Goal: Use online tool/utility: Utilize a website feature to perform a specific function

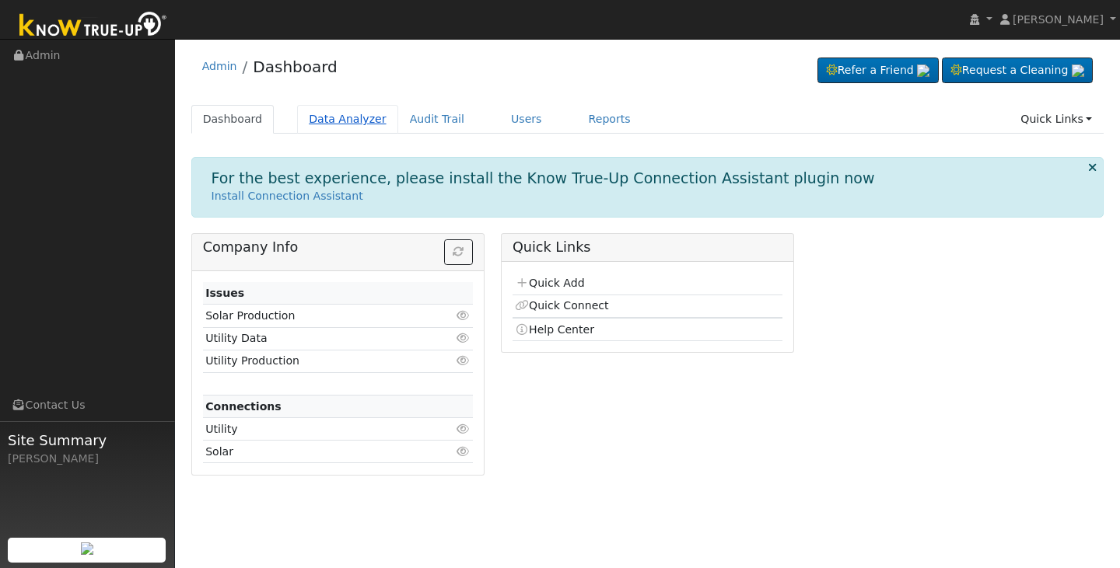
click at [352, 118] on link "Data Analyzer" at bounding box center [347, 119] width 101 height 29
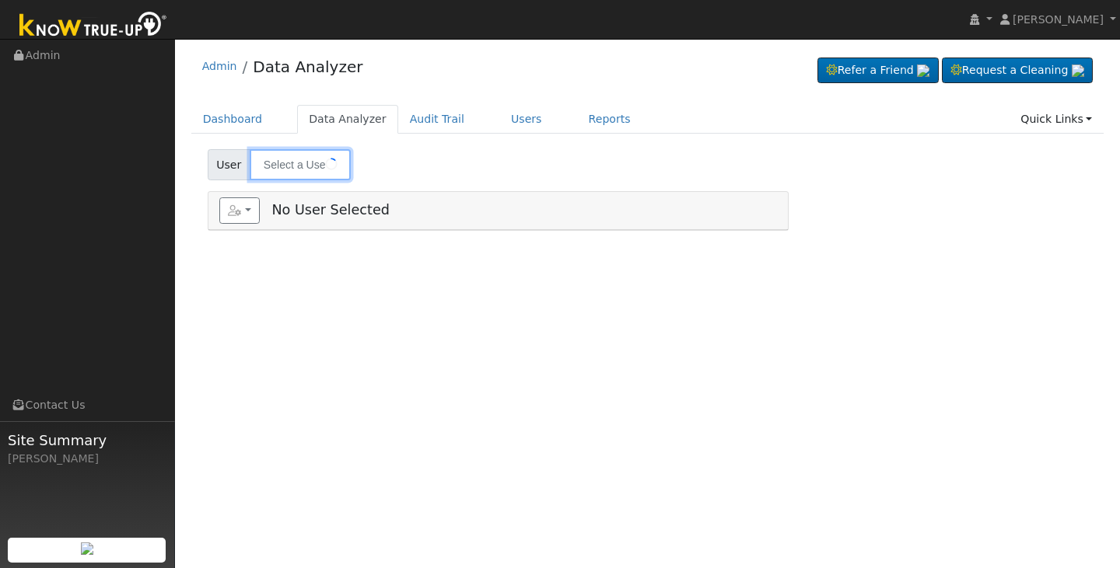
type input "[PERSON_NAME] and [PERSON_NAME]"
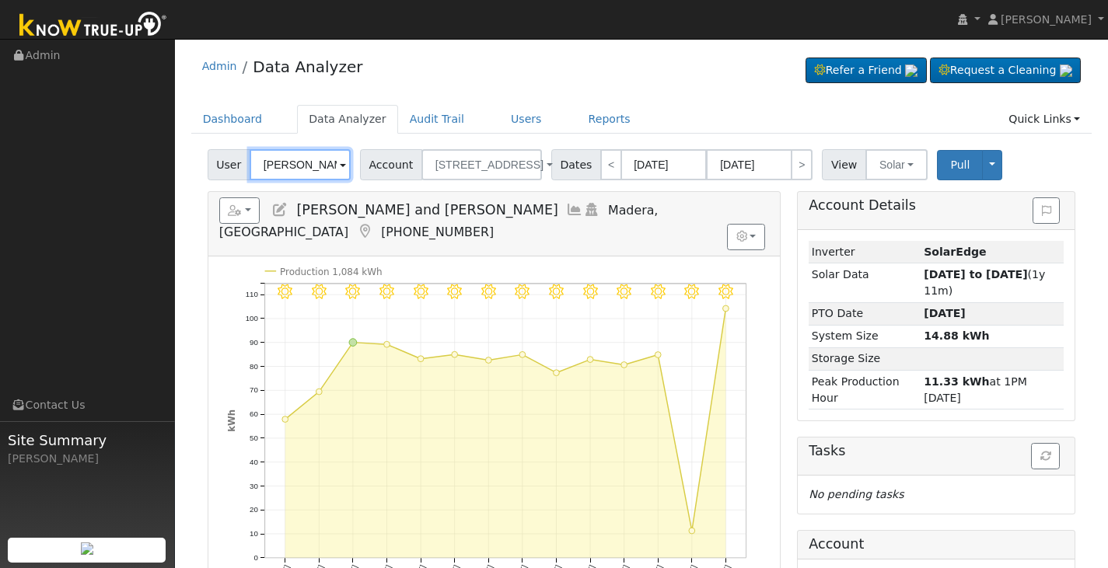
click at [295, 165] on input "[PERSON_NAME] and [PERSON_NAME]" at bounding box center [300, 164] width 101 height 31
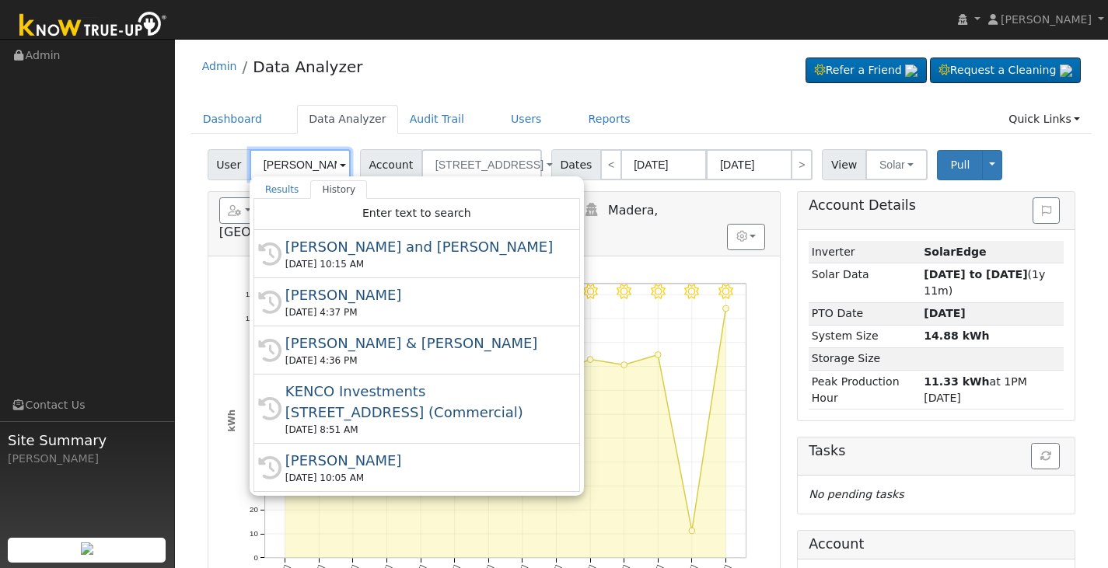
click at [295, 165] on input "Daniel and Kate Freitas" at bounding box center [300, 164] width 101 height 31
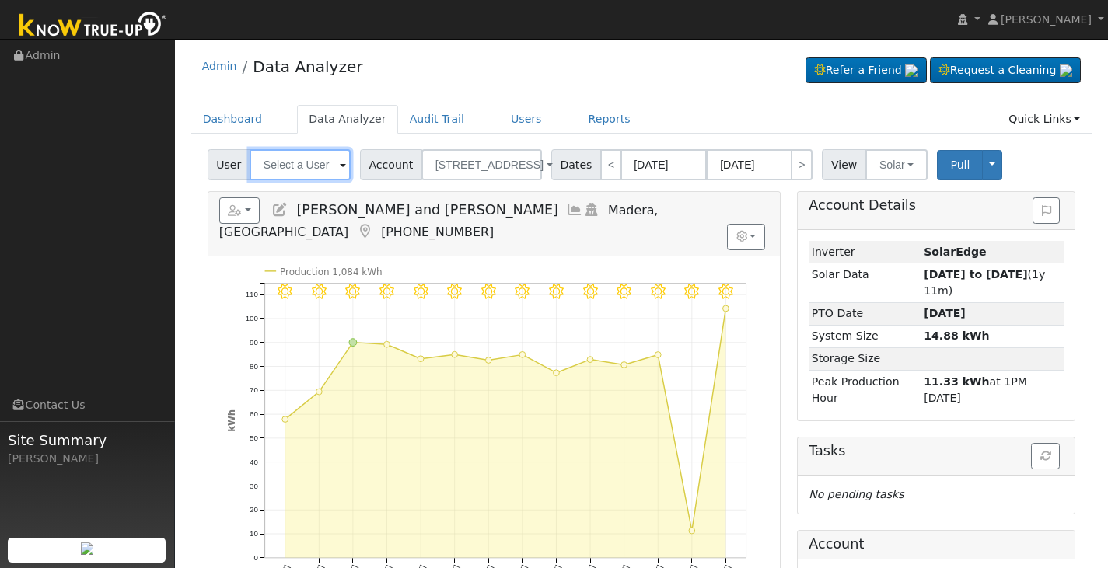
paste input "jgocke@desertind.net"
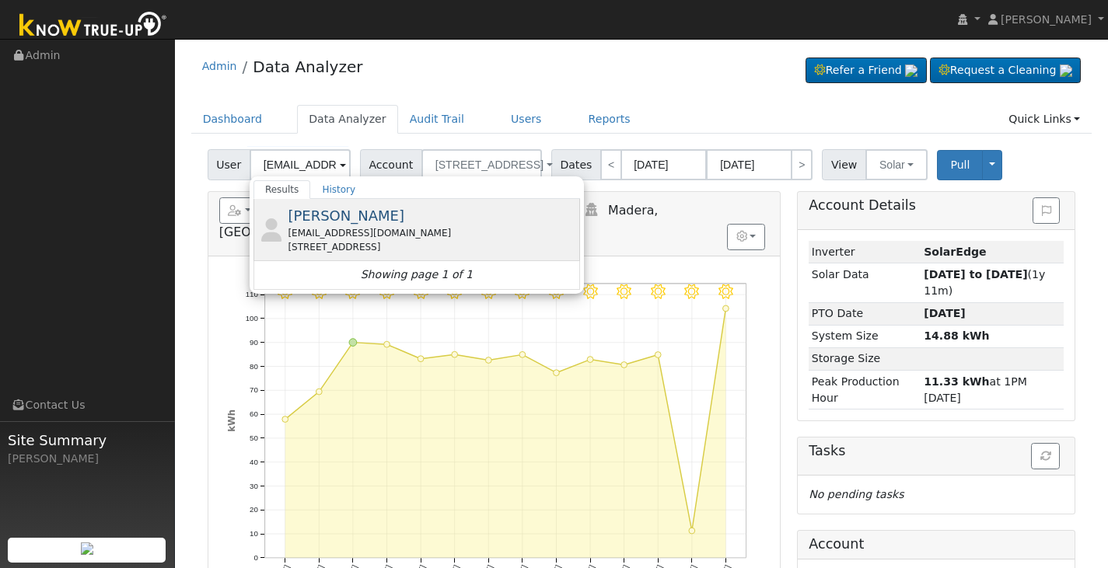
click at [324, 224] on span "Jordan Gocke" at bounding box center [346, 216] width 117 height 16
type input "Jordan Gocke"
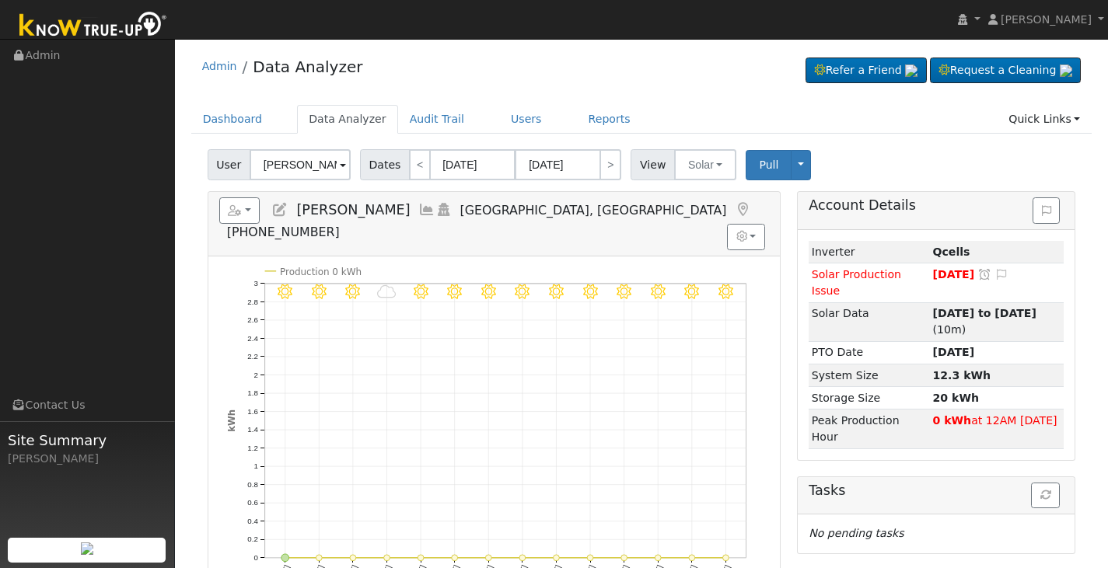
click at [418, 209] on icon at bounding box center [426, 210] width 17 height 14
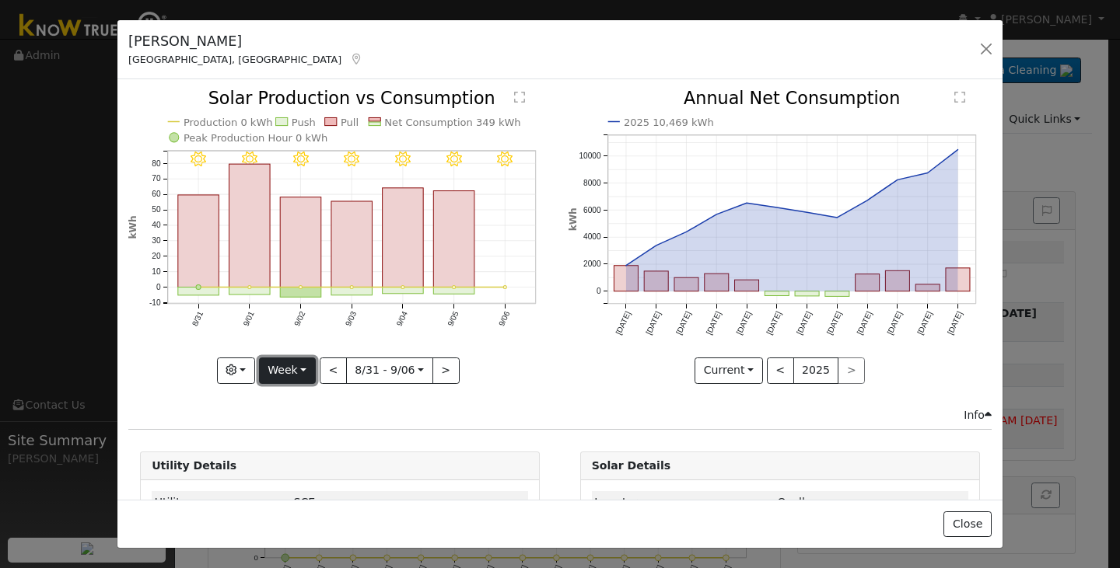
click at [302, 370] on button "Week" at bounding box center [287, 371] width 57 height 26
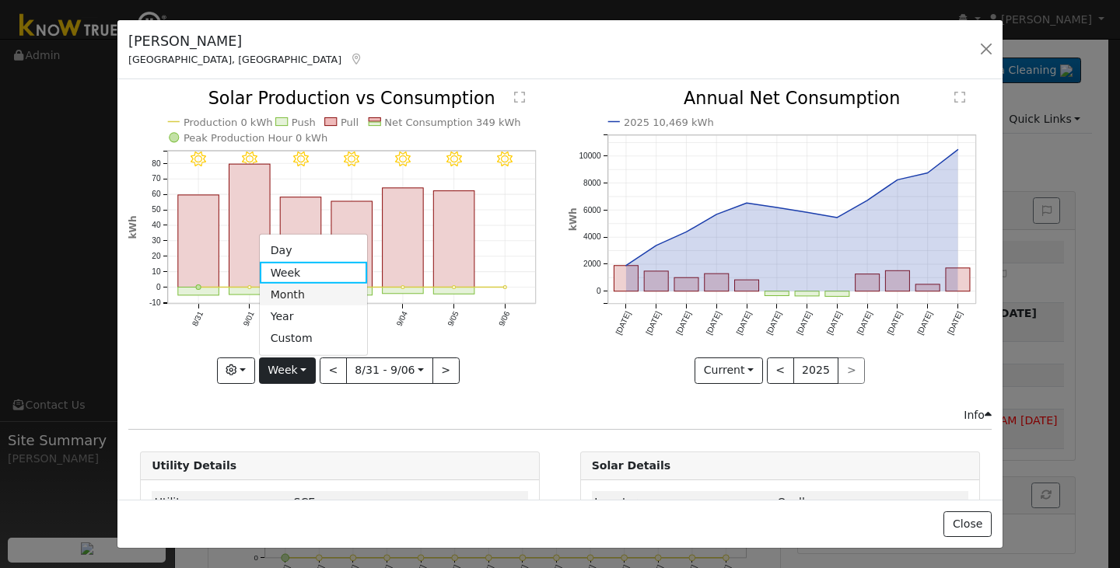
click at [317, 293] on link "Month" at bounding box center [314, 295] width 108 height 22
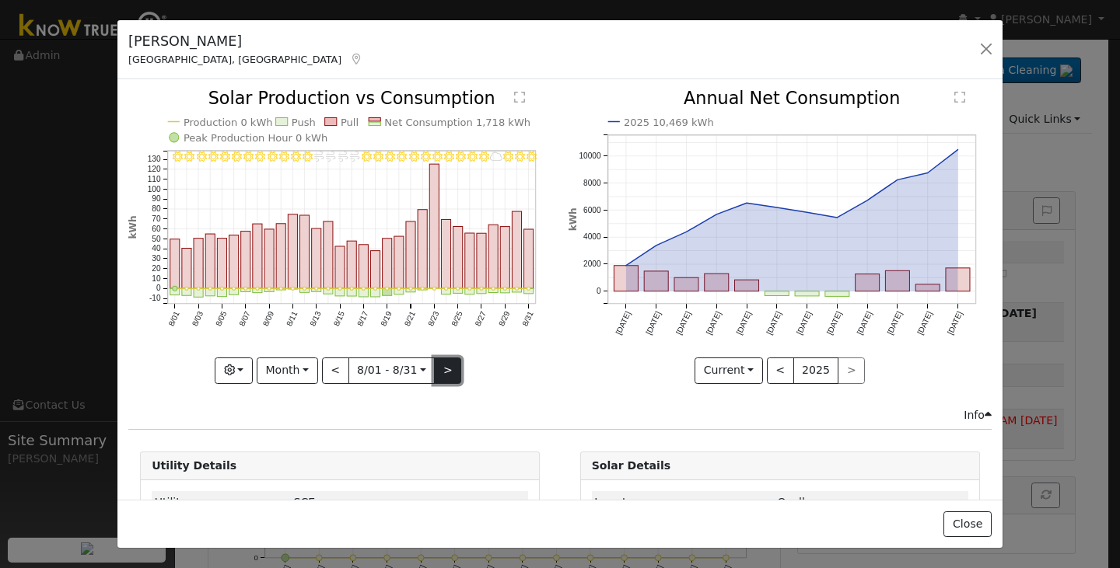
click at [449, 370] on button ">" at bounding box center [447, 371] width 27 height 26
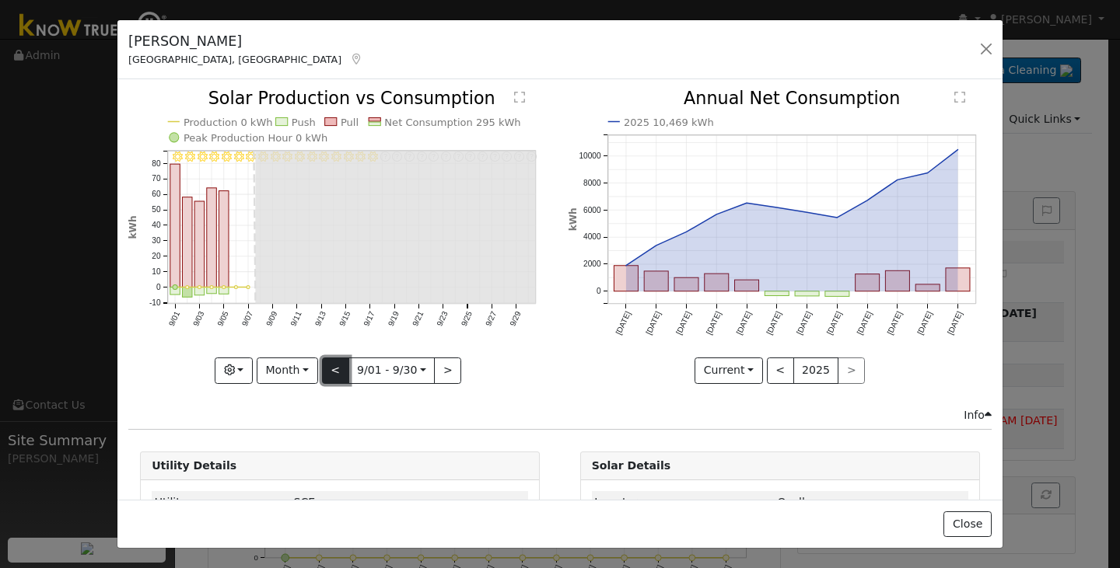
click at [343, 360] on button "<" at bounding box center [335, 371] width 27 height 26
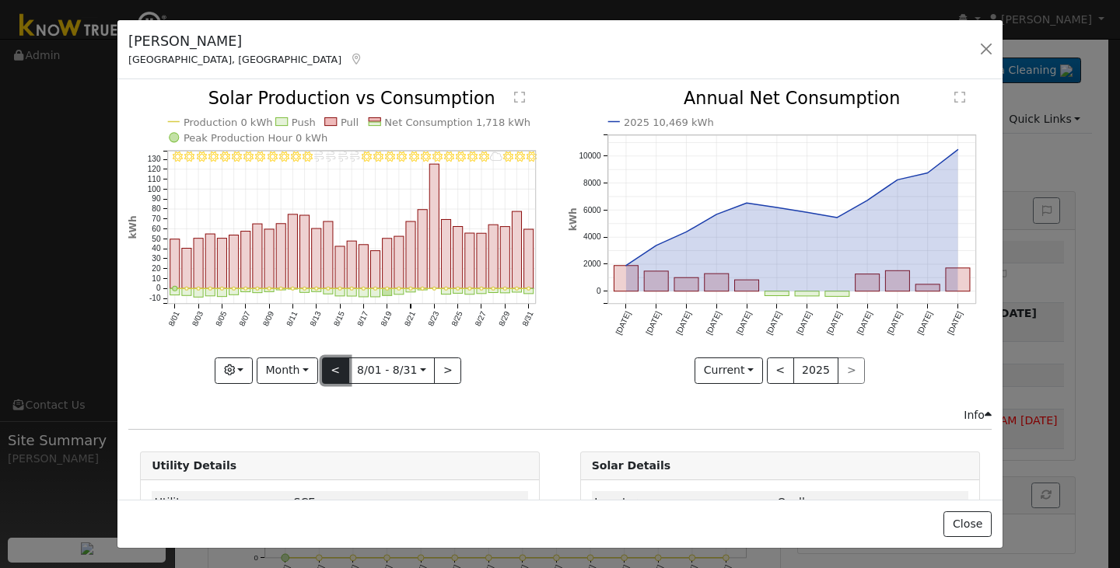
click at [343, 360] on button "<" at bounding box center [335, 371] width 27 height 26
type input "2025-07-01"
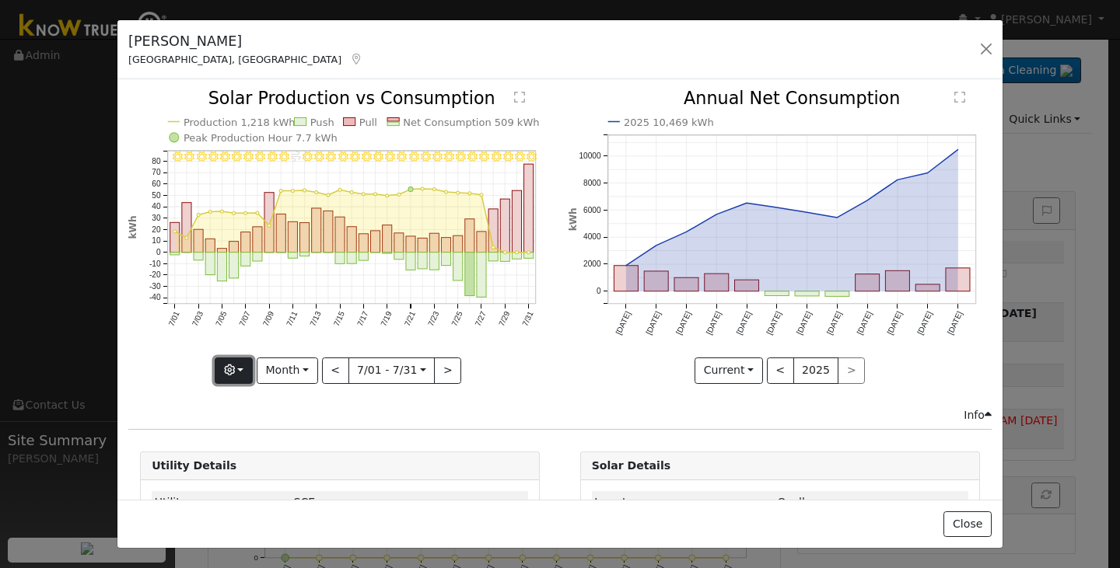
click at [241, 364] on button "button" at bounding box center [234, 371] width 38 height 26
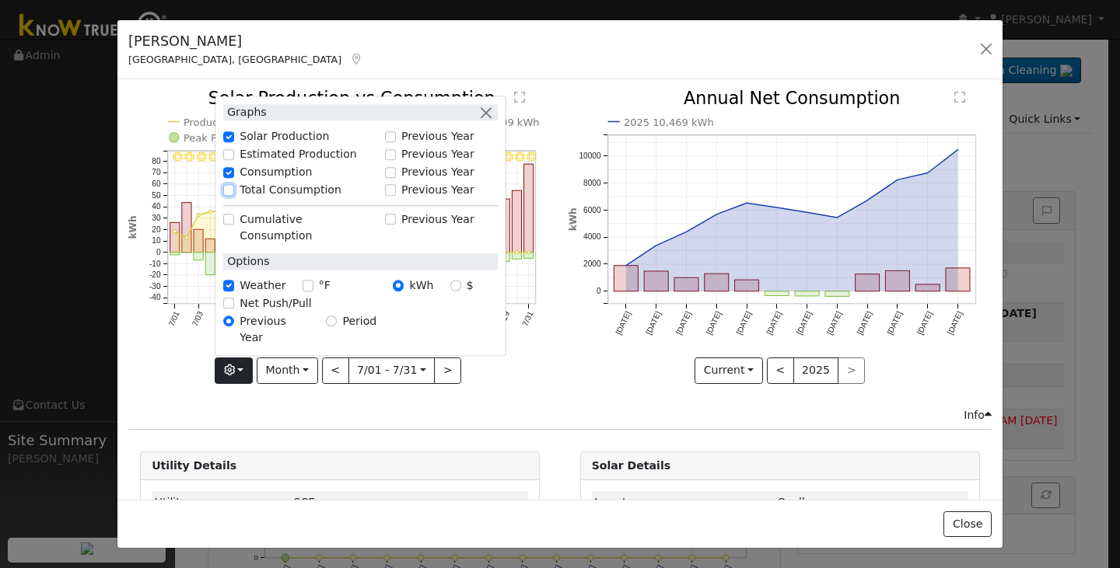
click at [230, 196] on input "Total Consumption" at bounding box center [228, 190] width 11 height 11
checkbox input "true"
click at [458, 357] on icon "7/31 - Clear 7/30 - Clear 7/29 - Clear 7/28 - Clear 7/27 - Clear 7/26 - Clear 7…" at bounding box center [339, 236] width 423 height 292
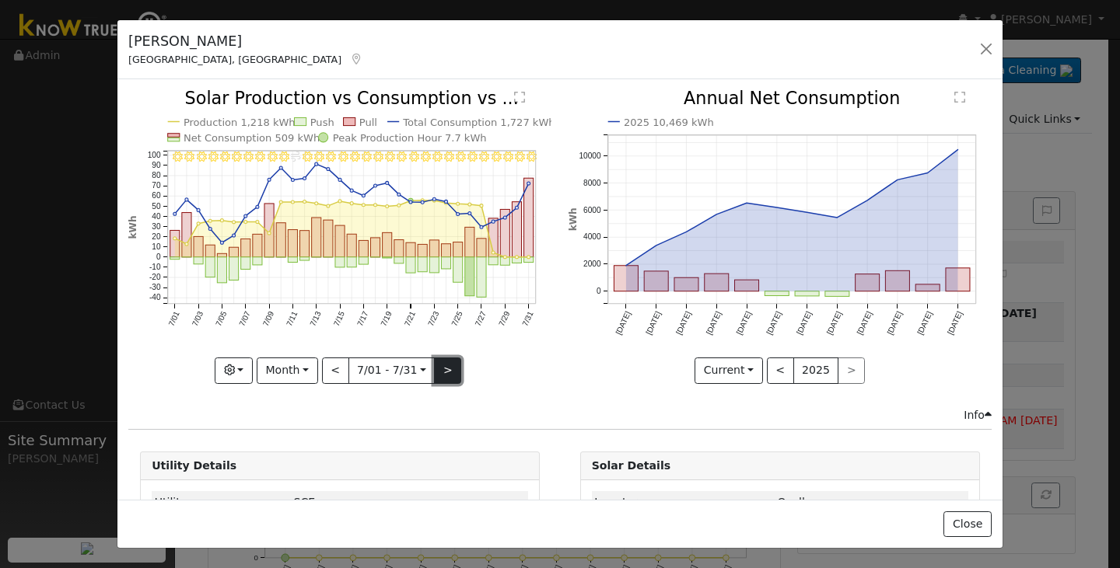
click at [442, 363] on button ">" at bounding box center [447, 371] width 27 height 26
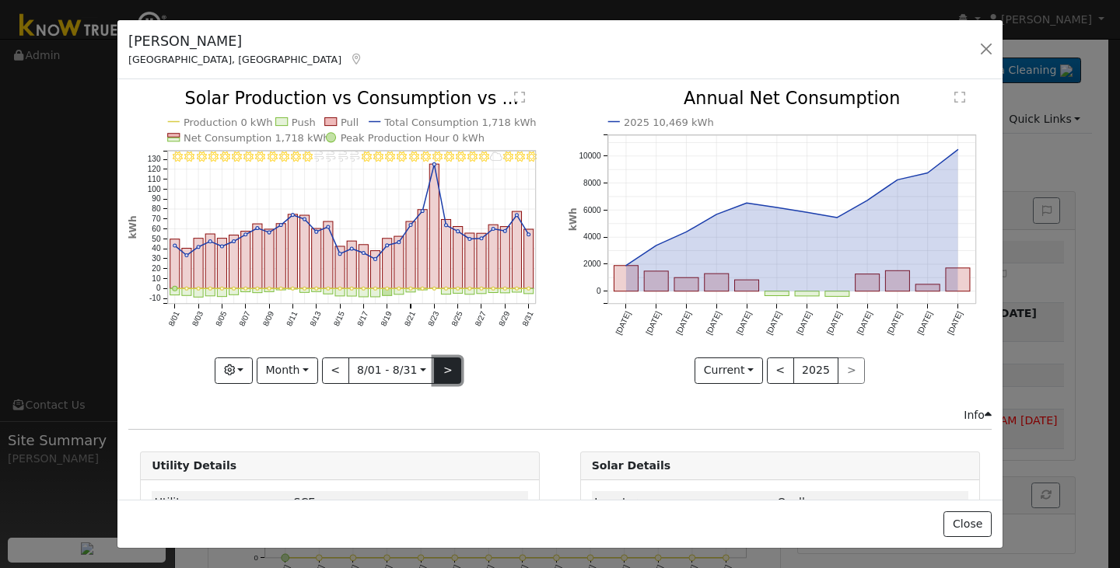
click at [442, 363] on button ">" at bounding box center [447, 371] width 27 height 26
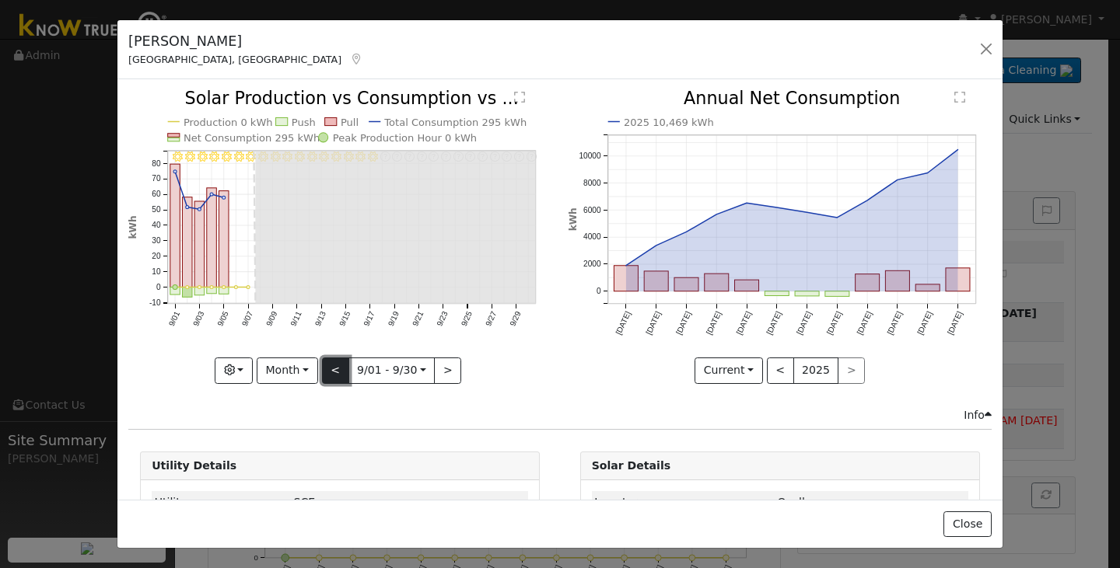
click at [341, 359] on button "<" at bounding box center [335, 371] width 27 height 26
type input "2025-08-01"
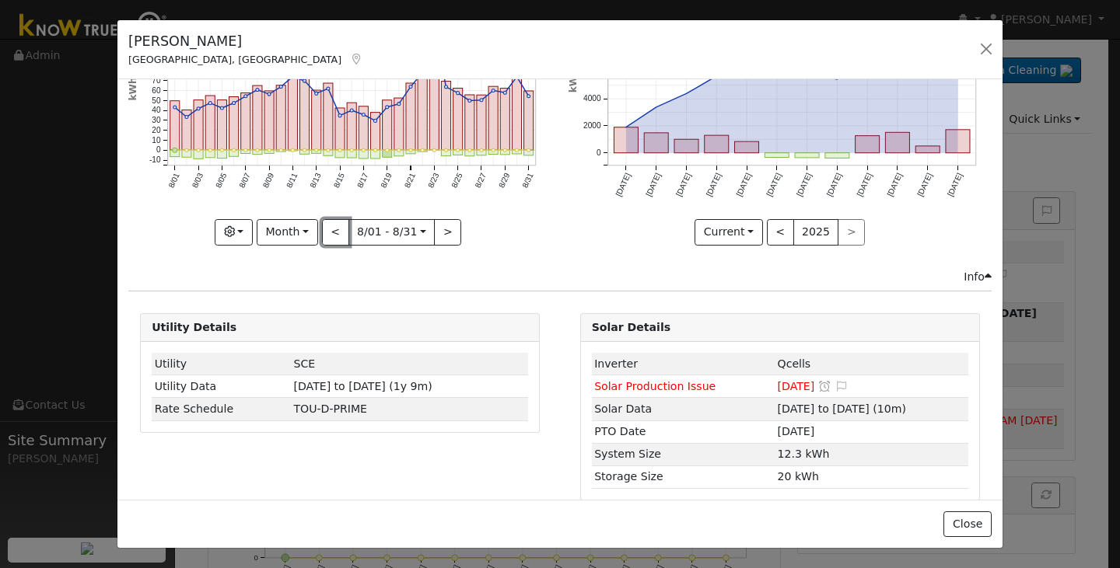
scroll to position [138, 0]
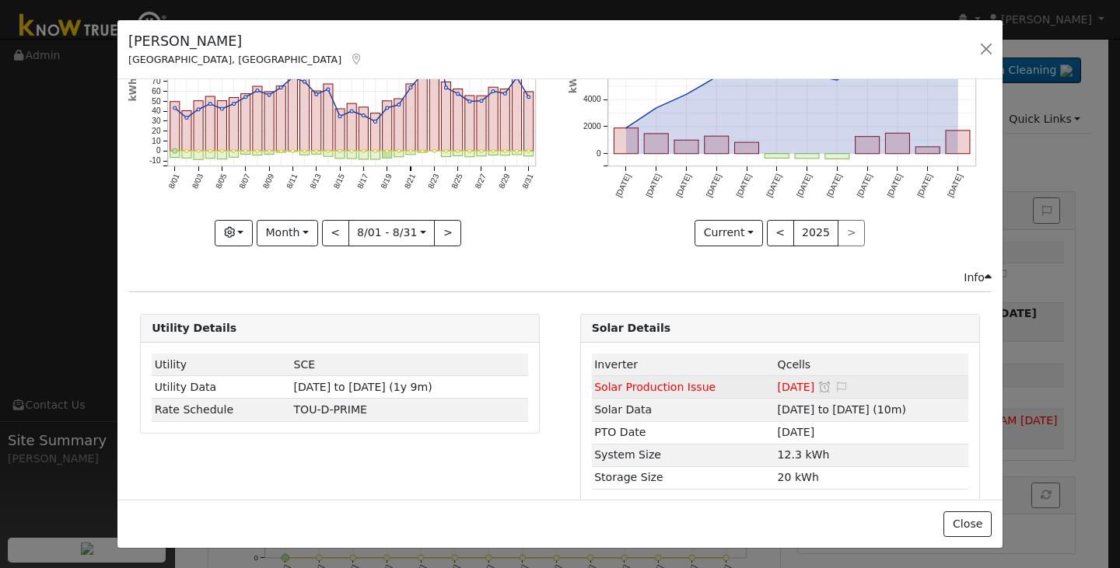
click at [739, 387] on td "Solar Production Issue" at bounding box center [683, 387] width 183 height 23
